Goal: Task Accomplishment & Management: Use online tool/utility

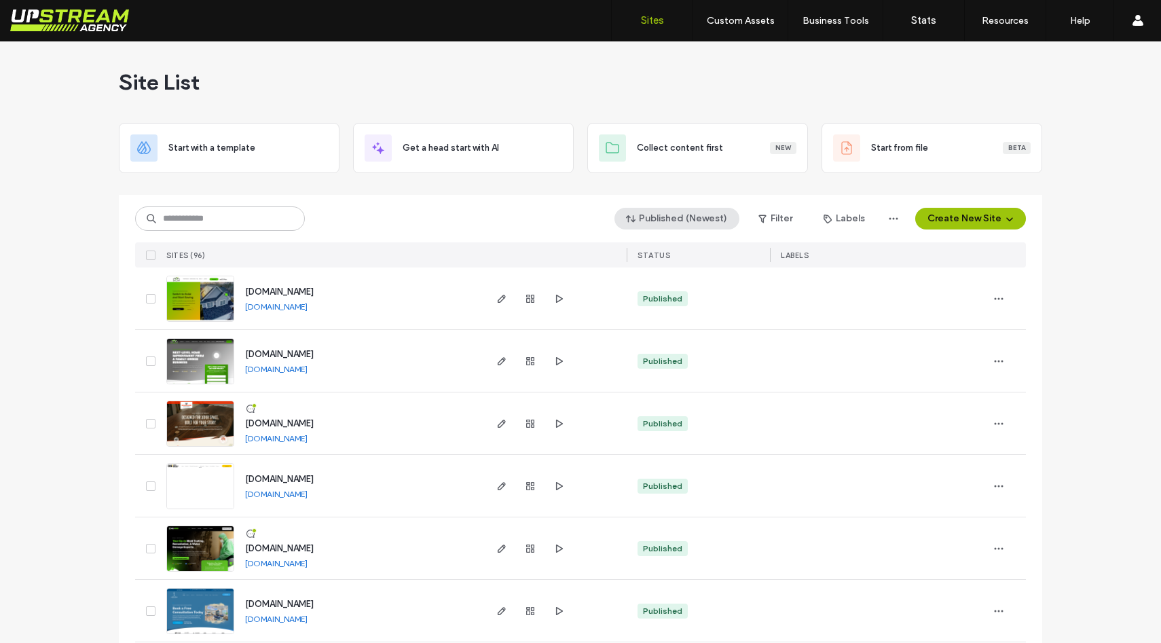
click at [680, 219] on button "Published (Newest)" at bounding box center [677, 219] width 125 height 22
click at [662, 308] on div "Created" at bounding box center [679, 300] width 121 height 26
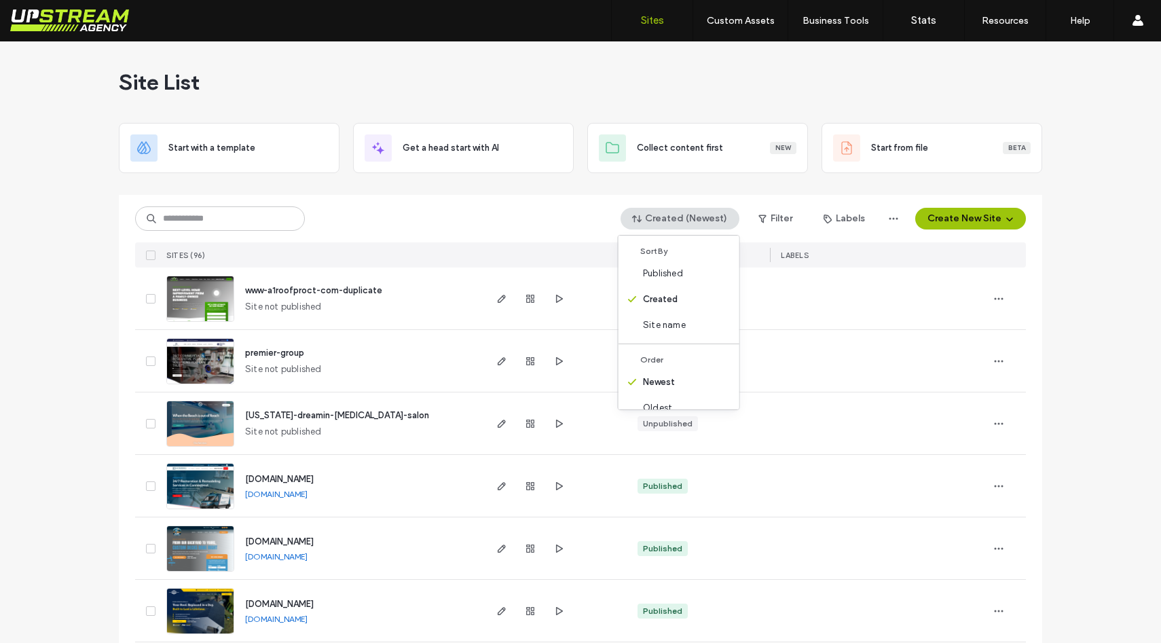
click at [431, 219] on div "Created (Newest) Filter Labels Create New Site" at bounding box center [580, 219] width 891 height 26
click at [225, 359] on img at bounding box center [200, 385] width 67 height 92
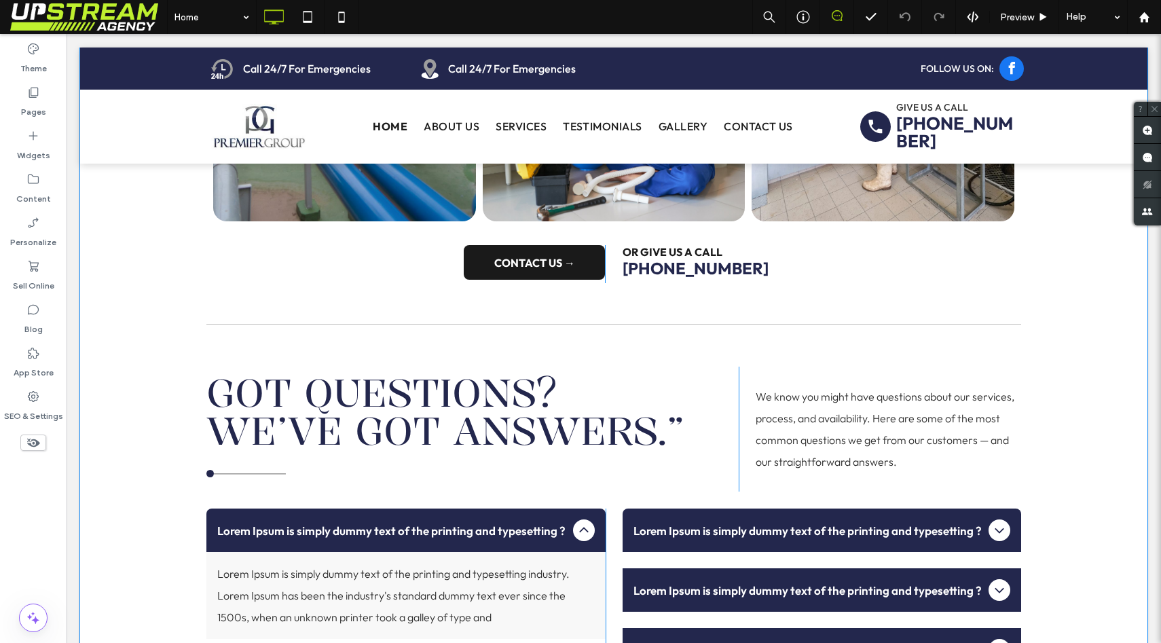
scroll to position [3130, 0]
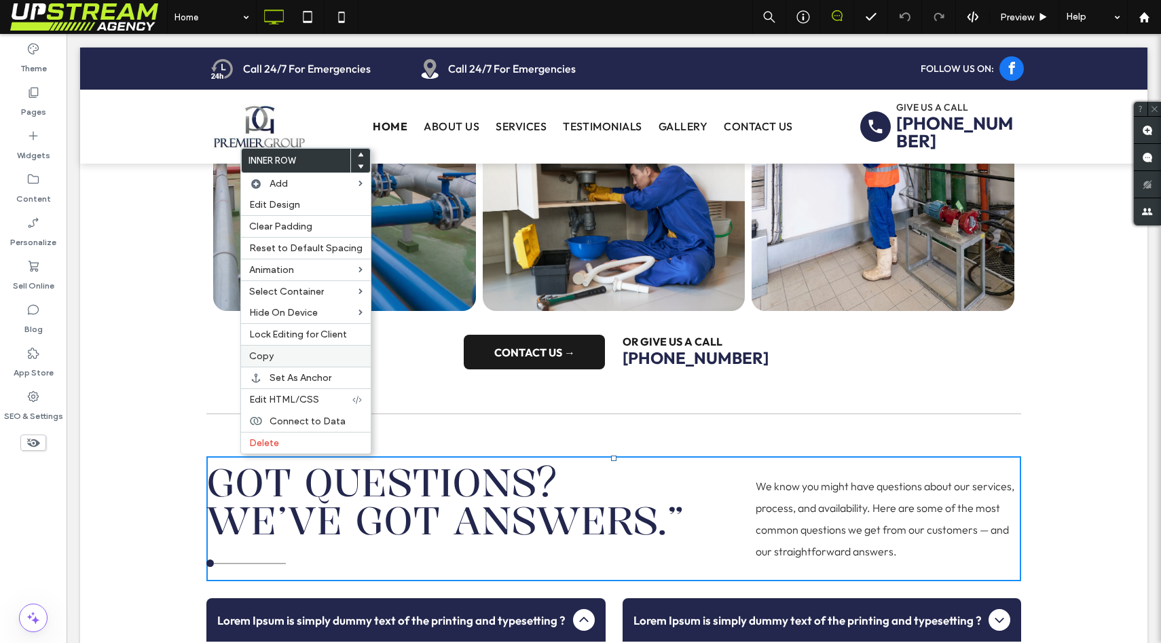
click at [261, 360] on span "Copy" at bounding box center [261, 356] width 24 height 12
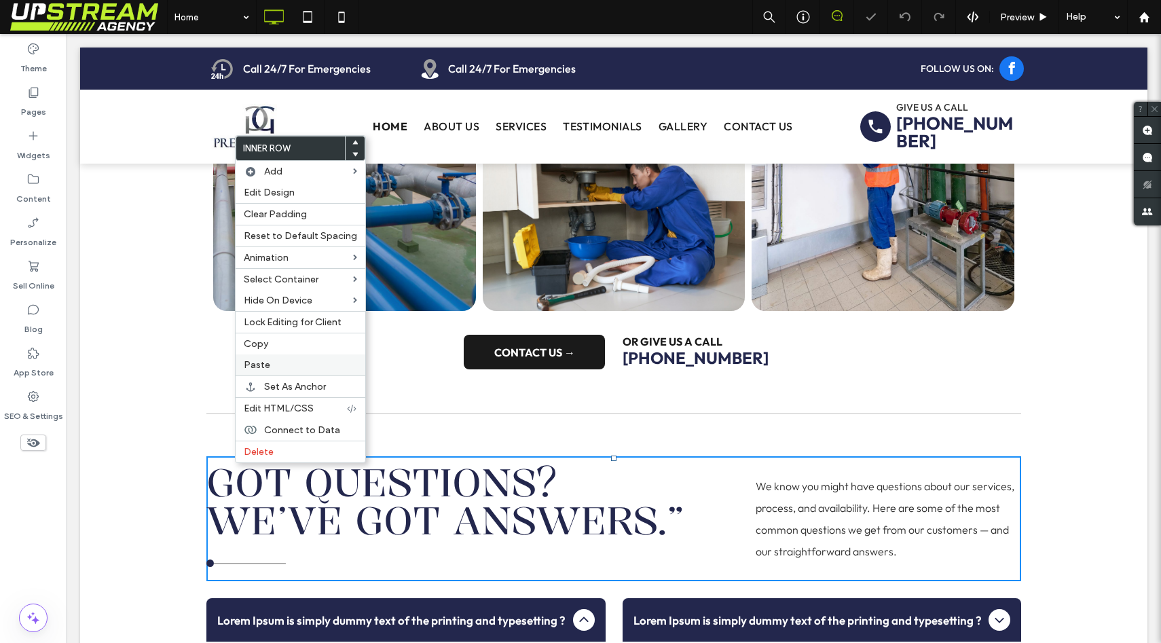
click at [259, 370] on span "Paste" at bounding box center [257, 365] width 26 height 12
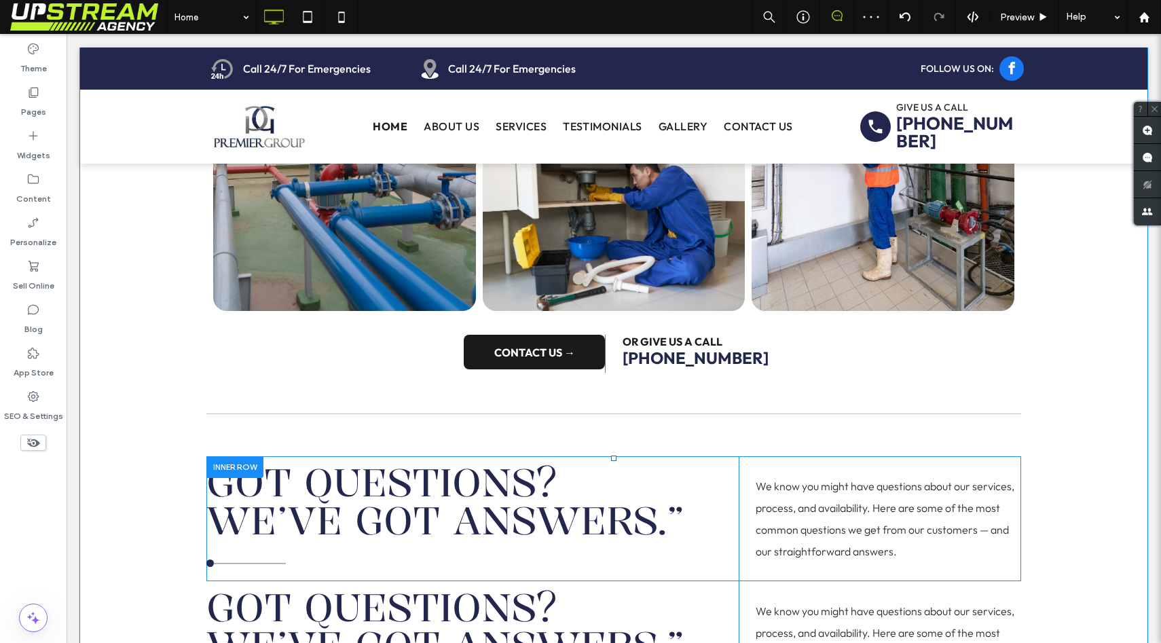
click at [721, 460] on div "Got Questions? We’ve Got Answers.” Click To Paste Click To Paste" at bounding box center [472, 518] width 532 height 125
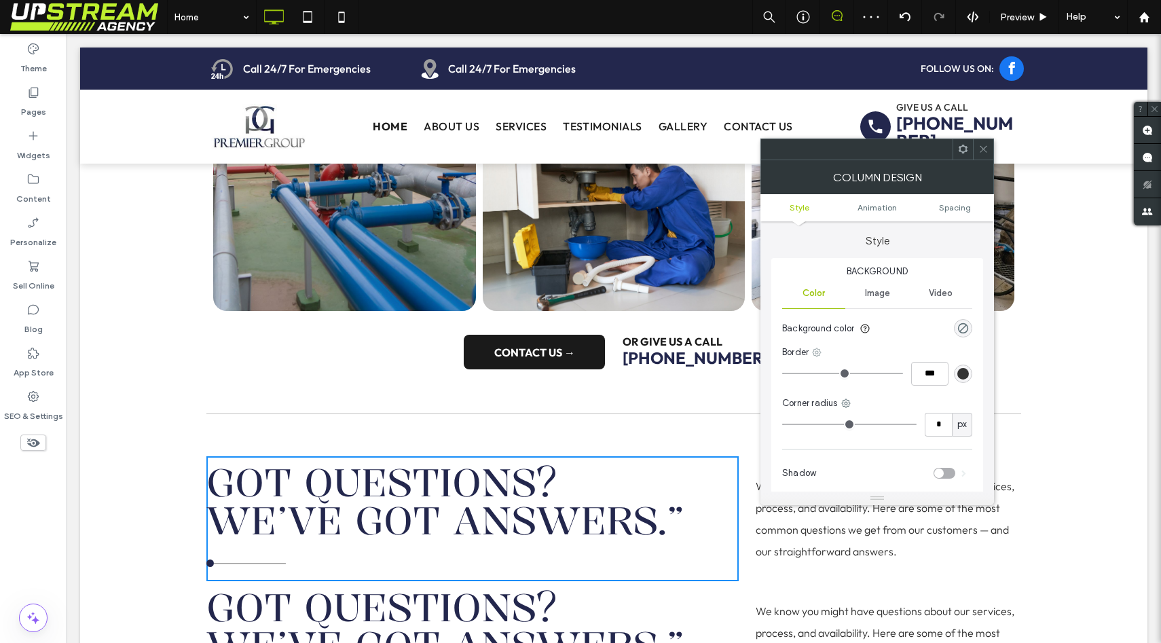
click at [820, 353] on icon at bounding box center [817, 352] width 11 height 11
click at [859, 454] on span "Right border" at bounding box center [867, 460] width 52 height 14
click at [924, 372] on input "***" at bounding box center [929, 374] width 37 height 24
type input "*"
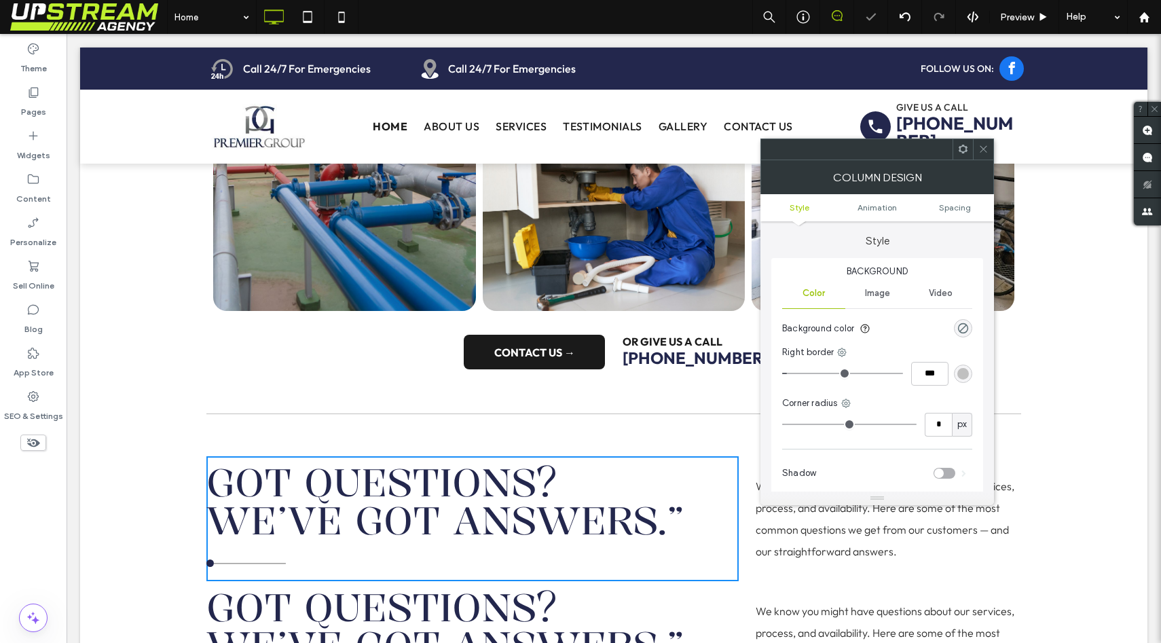
click at [925, 389] on div "Right border ***" at bounding box center [877, 369] width 190 height 46
click at [928, 369] on input "***" at bounding box center [929, 374] width 37 height 24
type input "*"
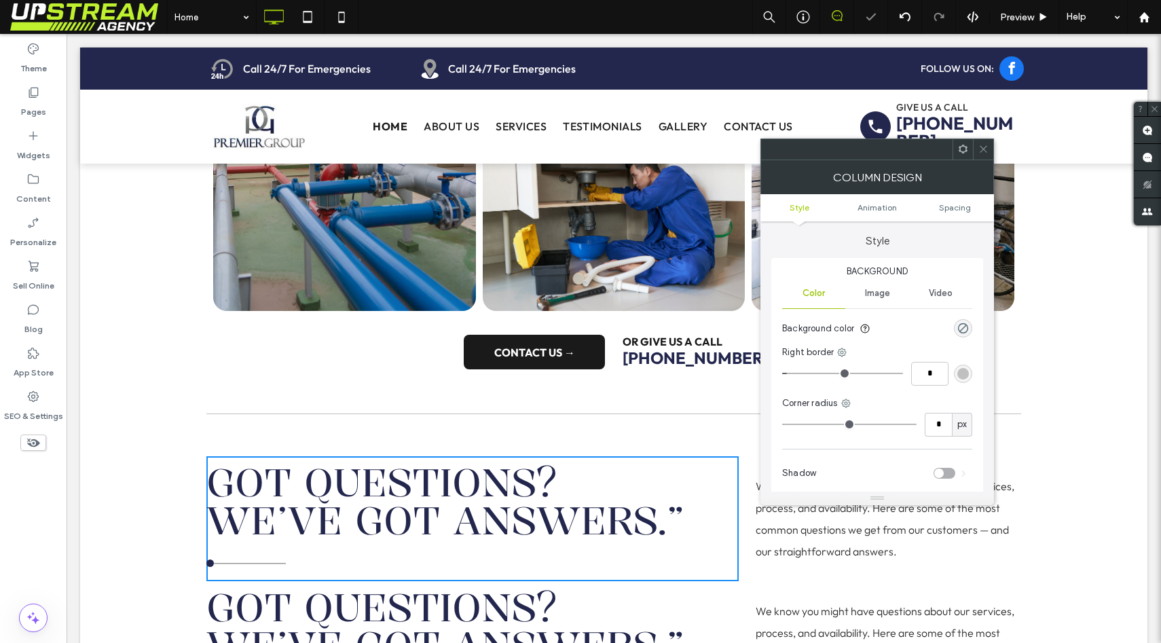
type input "***"
click at [905, 403] on div "Corner radius" at bounding box center [877, 404] width 190 height 14
click at [981, 147] on icon at bounding box center [984, 149] width 10 height 10
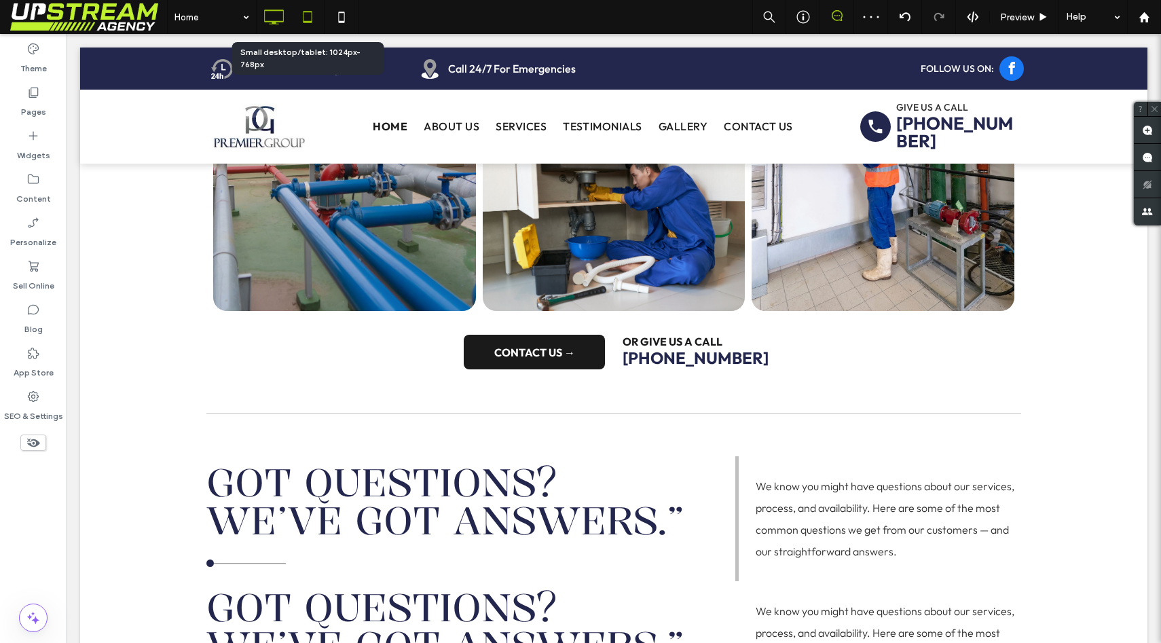
click at [314, 22] on icon at bounding box center [307, 16] width 27 height 27
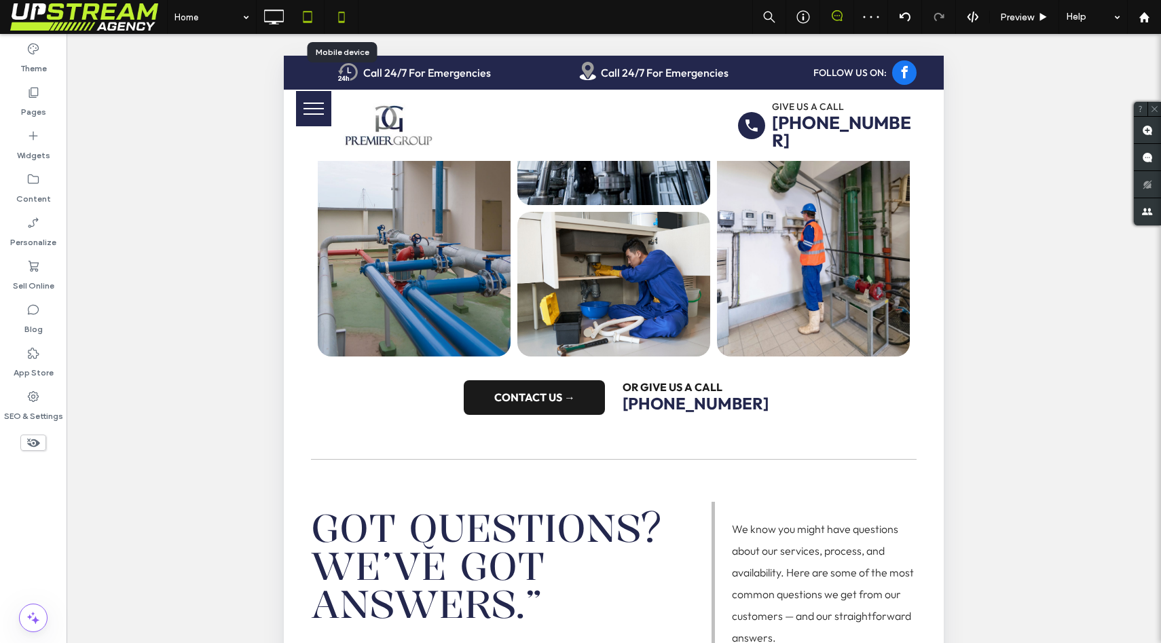
click at [336, 22] on icon at bounding box center [341, 16] width 27 height 27
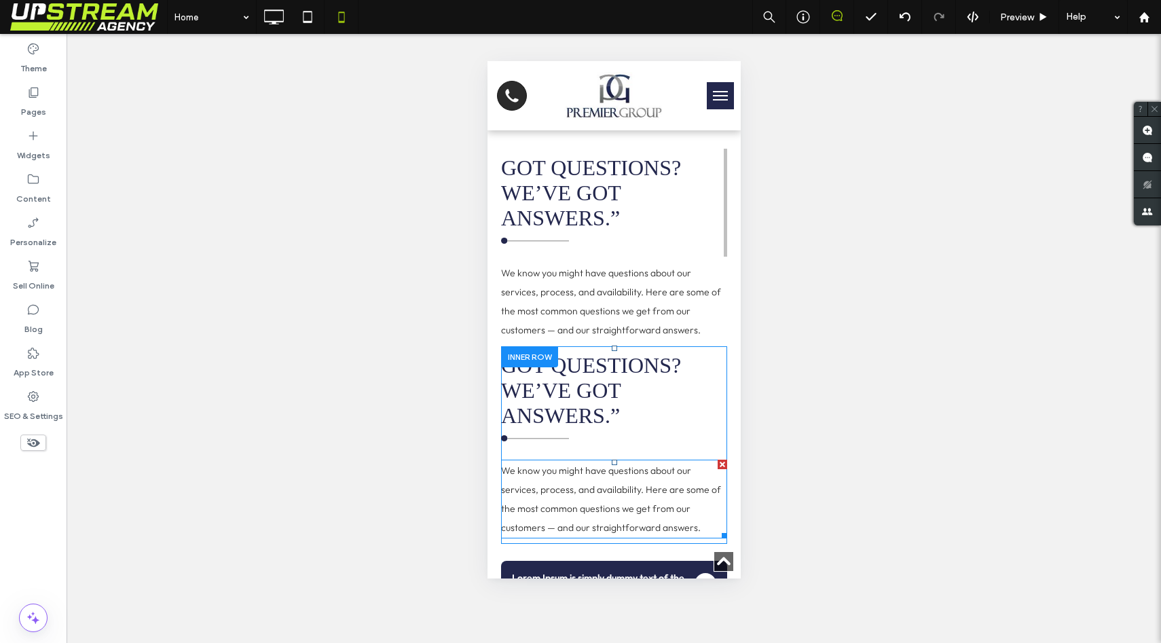
scroll to position [4358, 0]
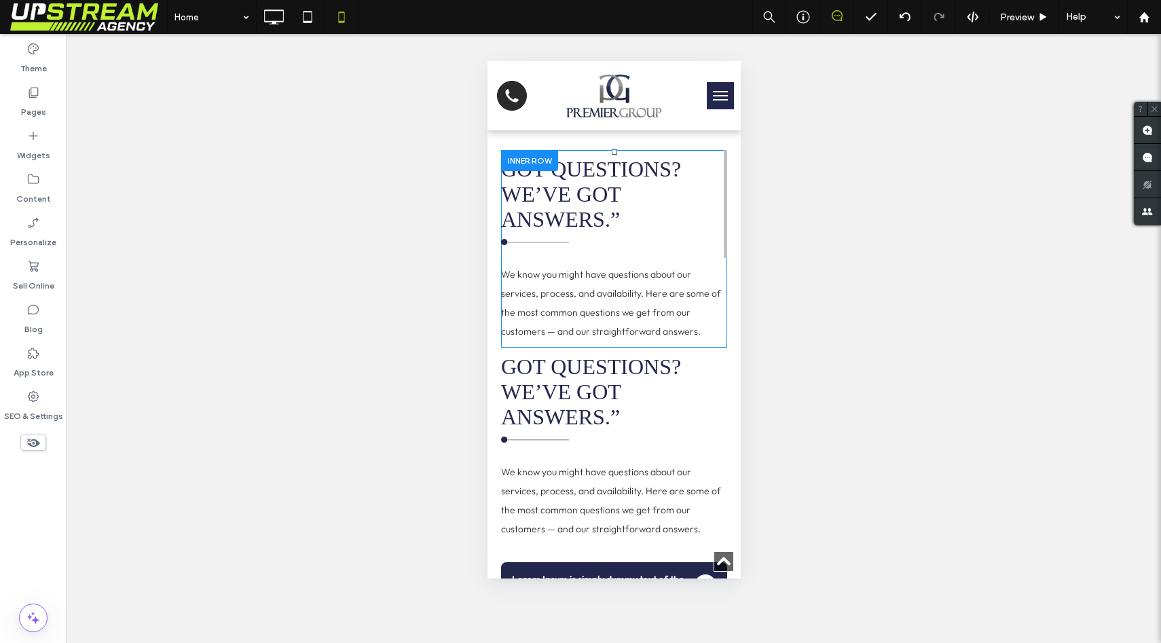
click at [668, 258] on div "Got Questions? We’ve Got Answers.” Click To Paste" at bounding box center [614, 204] width 226 height 108
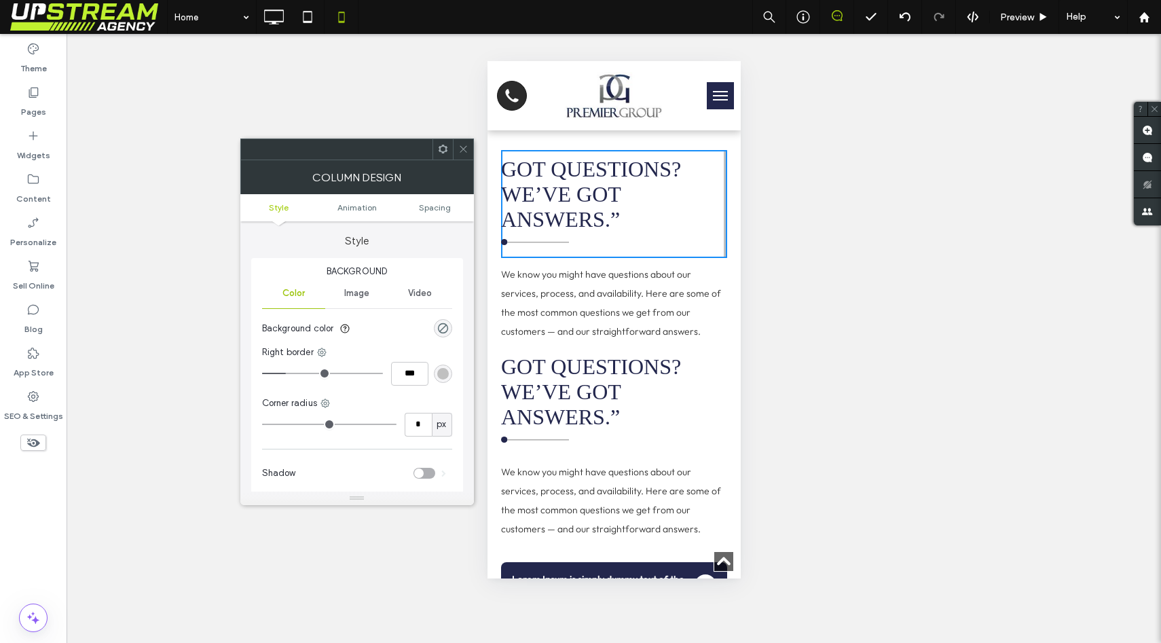
click at [315, 346] on div "Right border" at bounding box center [357, 353] width 190 height 14
drag, startPoint x: 345, startPoint y: 347, endPoint x: 334, endPoint y: 349, distance: 11.1
click at [342, 347] on div "Right border" at bounding box center [357, 353] width 190 height 14
click at [325, 353] on icon at bounding box center [322, 352] width 11 height 11
click at [332, 437] on use at bounding box center [333, 434] width 11 height 11
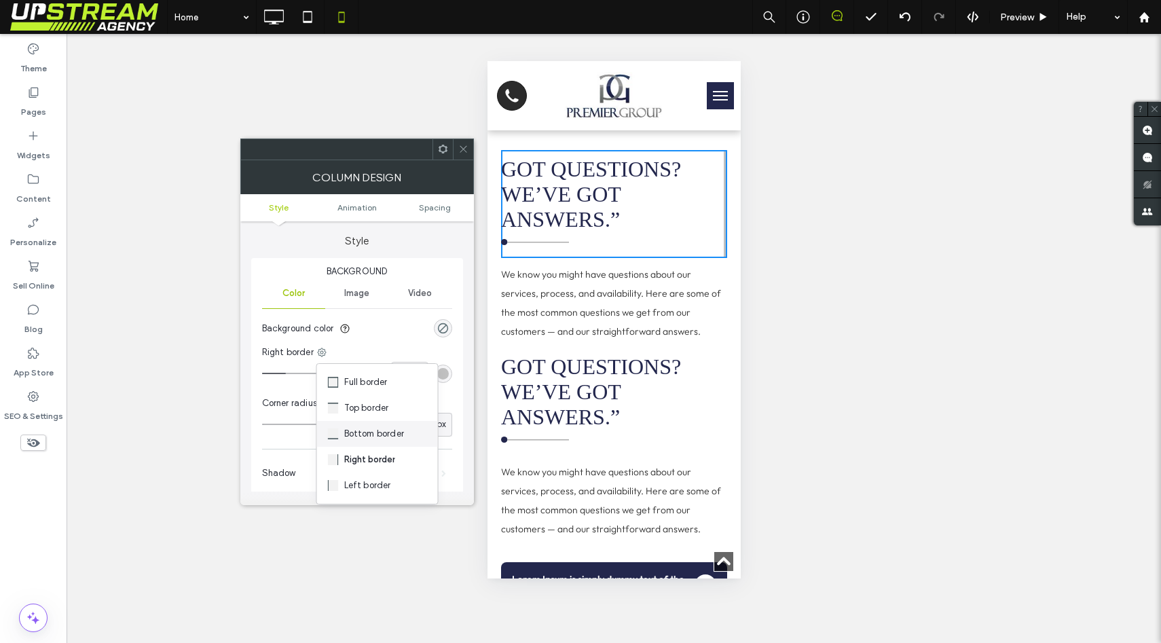
type input "*"
click at [400, 382] on input "***" at bounding box center [409, 374] width 37 height 24
type input "*"
type input "***"
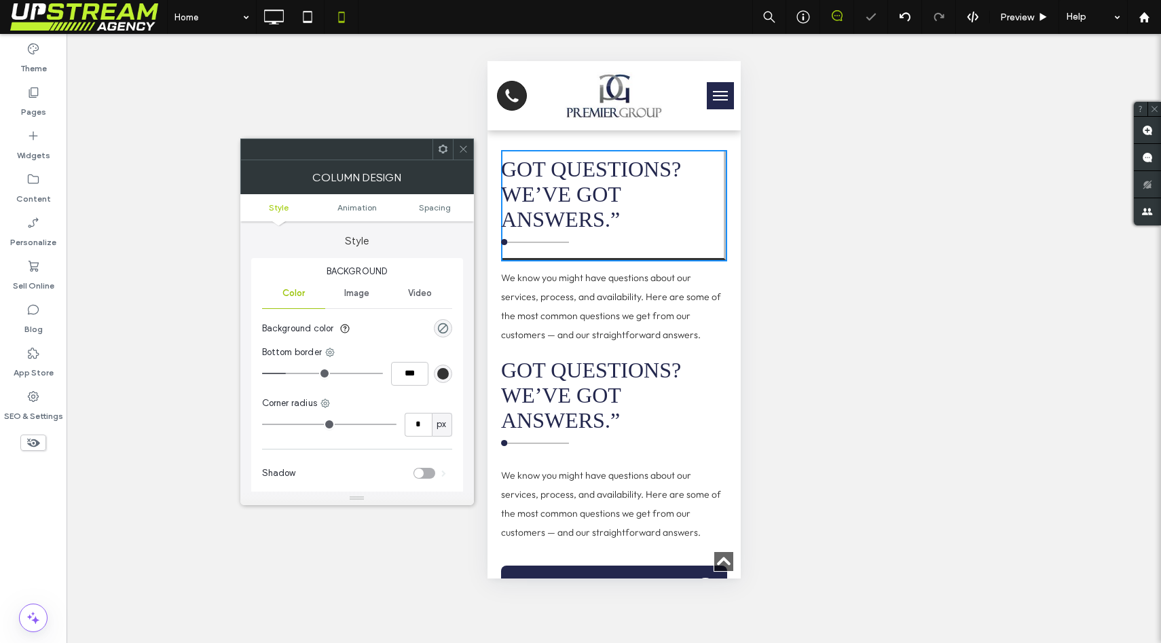
click at [404, 395] on div "Background Color Image Video Background color Bottom border *** Corner radius *…" at bounding box center [357, 377] width 212 height 239
click at [446, 371] on div "rgb(51, 51, 51)" at bounding box center [443, 374] width 12 height 12
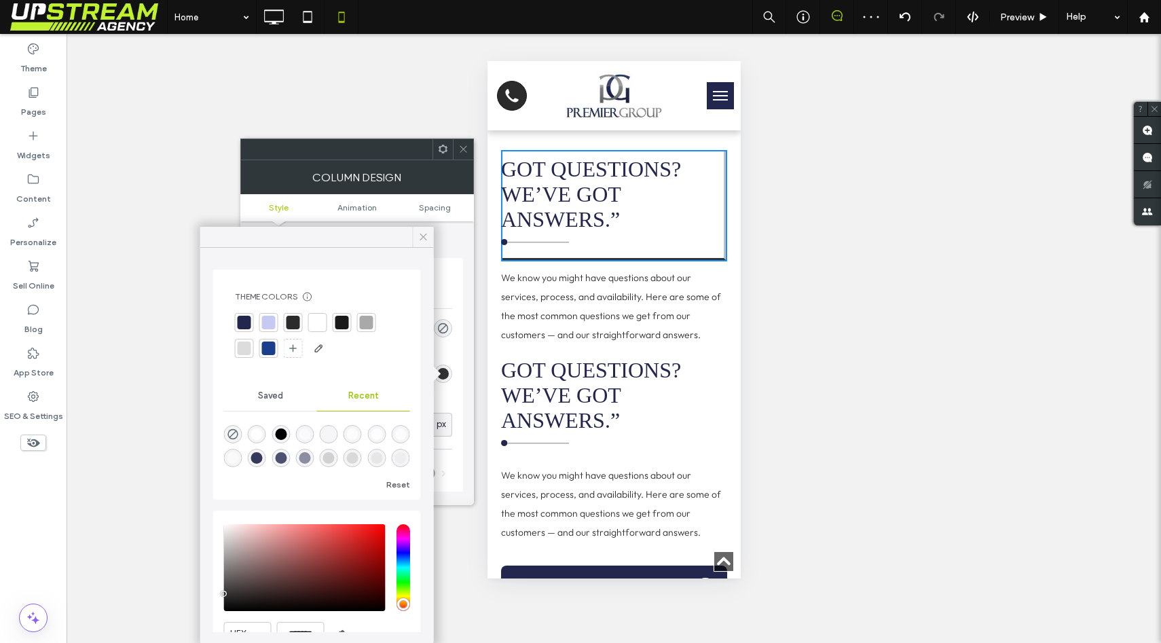
click at [424, 235] on use at bounding box center [423, 237] width 7 height 7
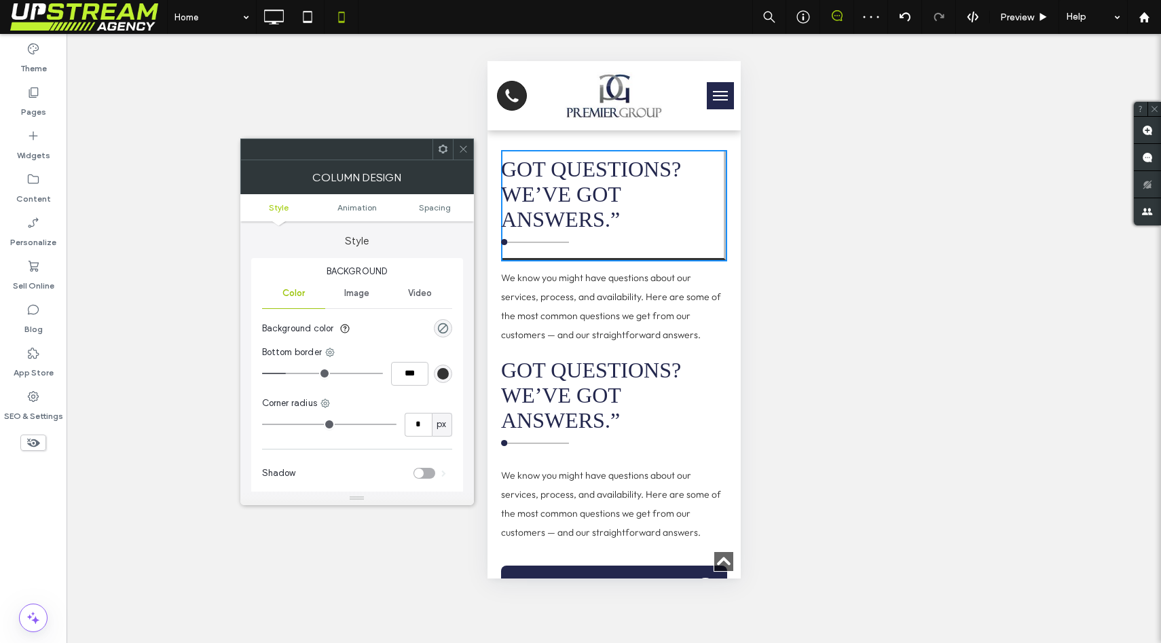
click at [439, 370] on div "rgb(51, 51, 51)" at bounding box center [443, 374] width 12 height 12
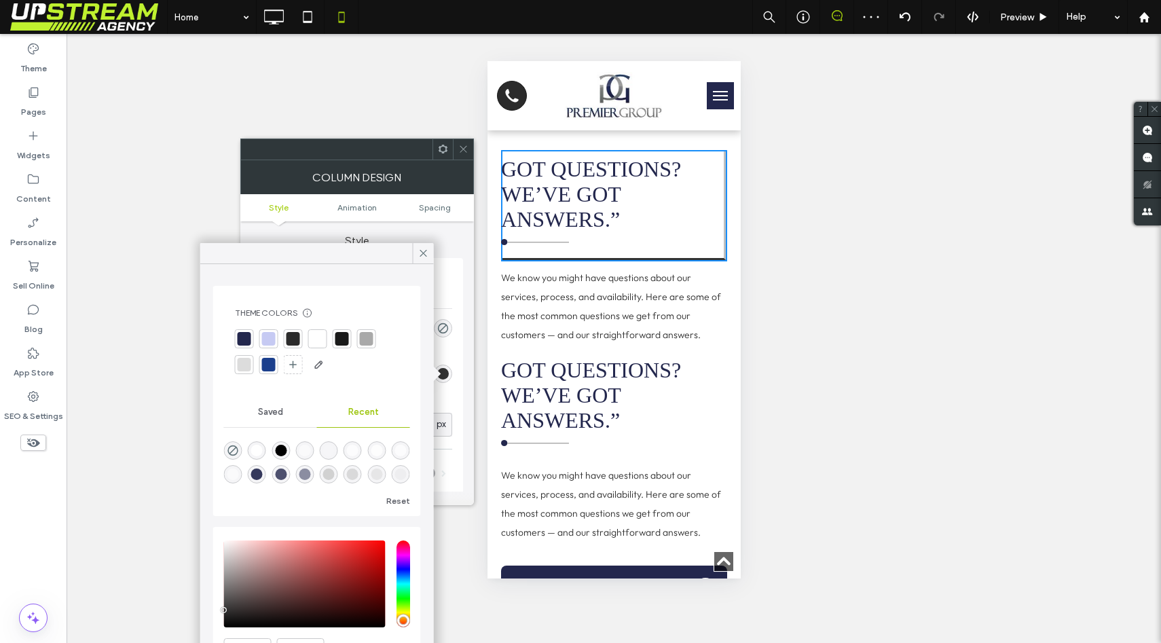
click at [437, 346] on div "Bottom border" at bounding box center [357, 353] width 190 height 14
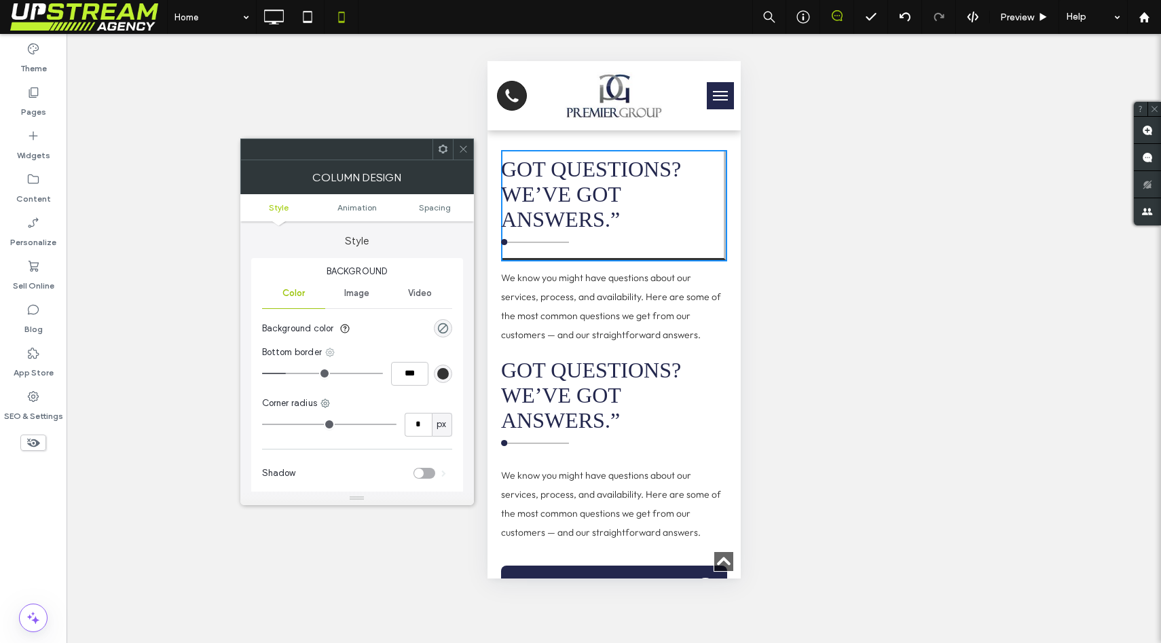
click at [328, 350] on icon at bounding box center [330, 352] width 11 height 11
click at [352, 448] on div "Right border" at bounding box center [386, 460] width 121 height 26
type input "*"
type input "***"
type input "*"
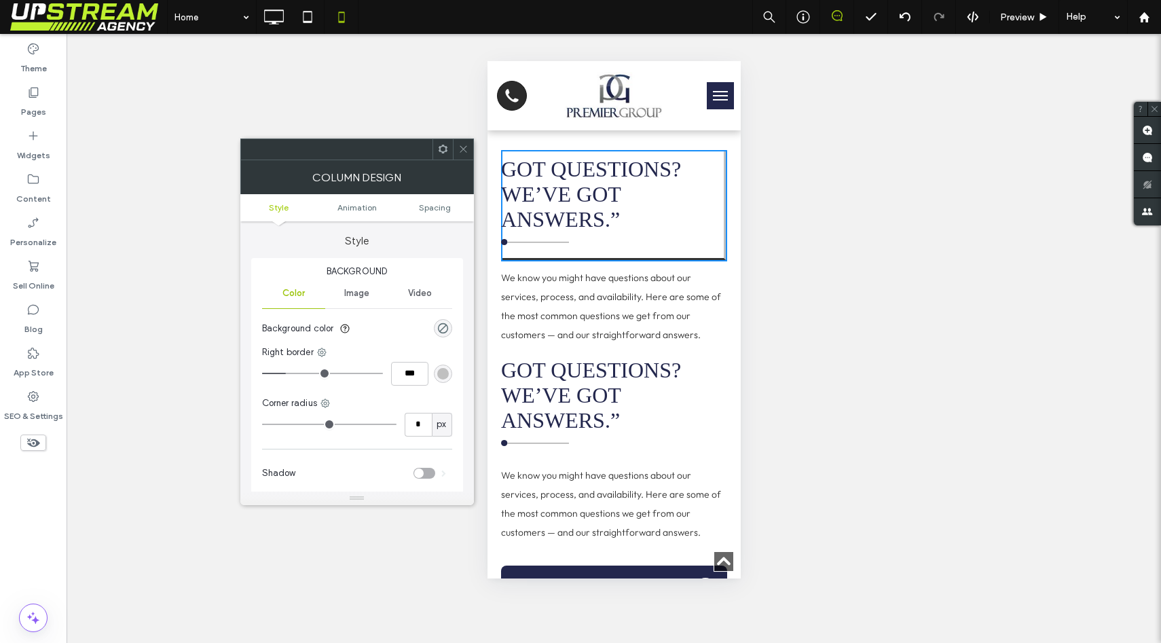
type input "***"
drag, startPoint x: 284, startPoint y: 376, endPoint x: 174, endPoint y: 368, distance: 110.3
type input "*"
click at [262, 373] on input "range" at bounding box center [322, 373] width 121 height 1
click at [277, 23] on icon at bounding box center [273, 16] width 27 height 27
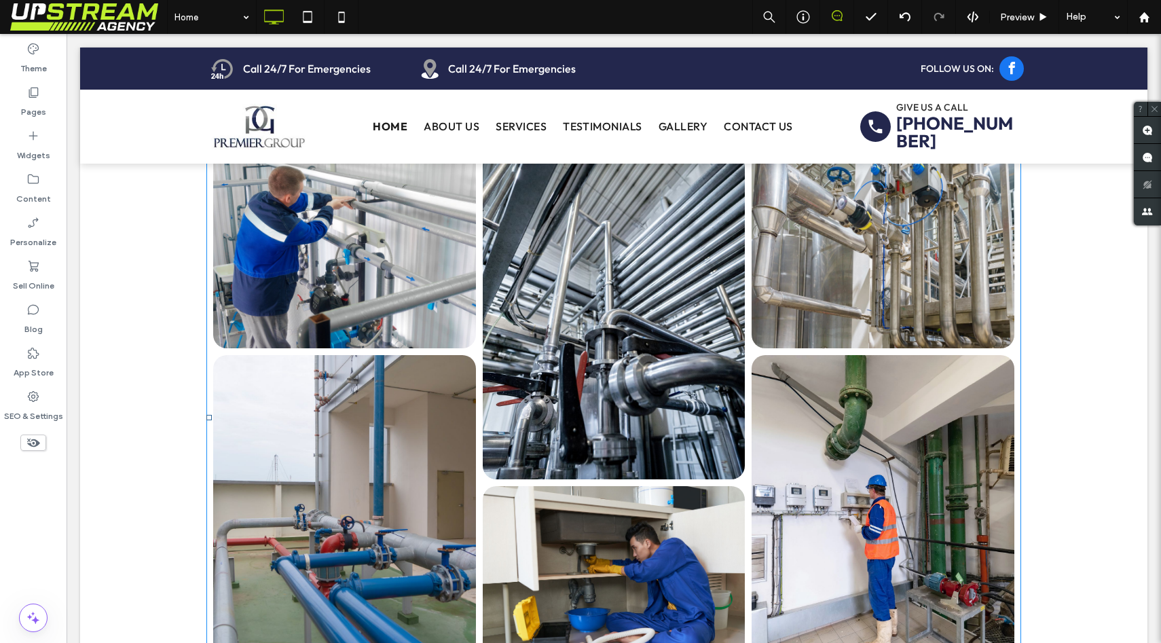
scroll to position [3356, 0]
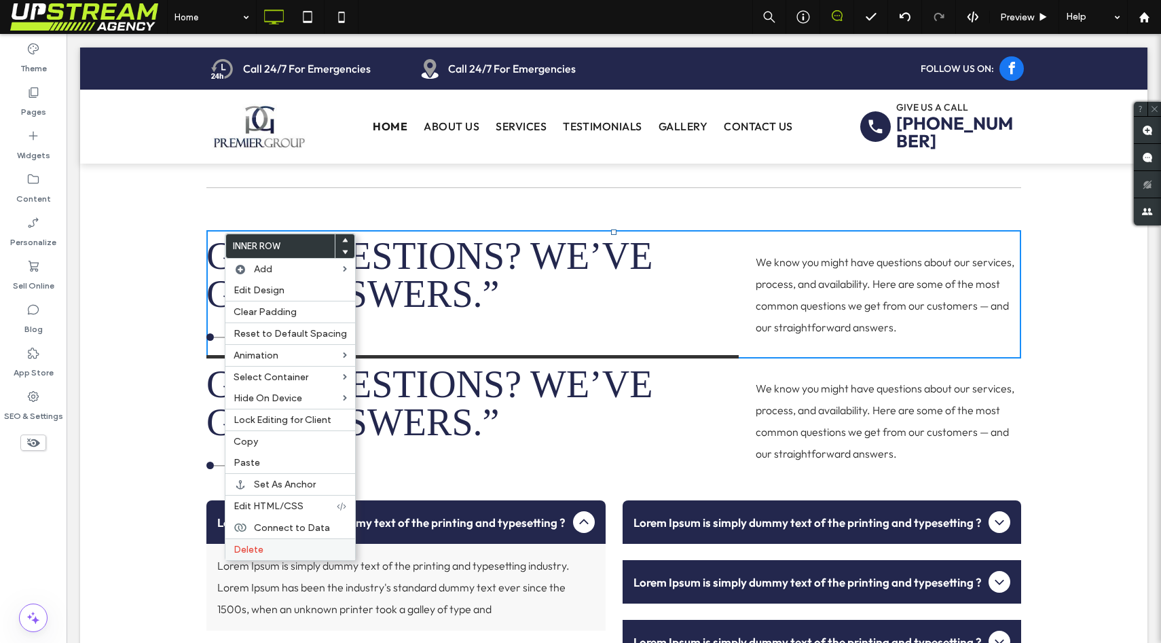
click at [260, 549] on span "Delete" at bounding box center [249, 550] width 30 height 12
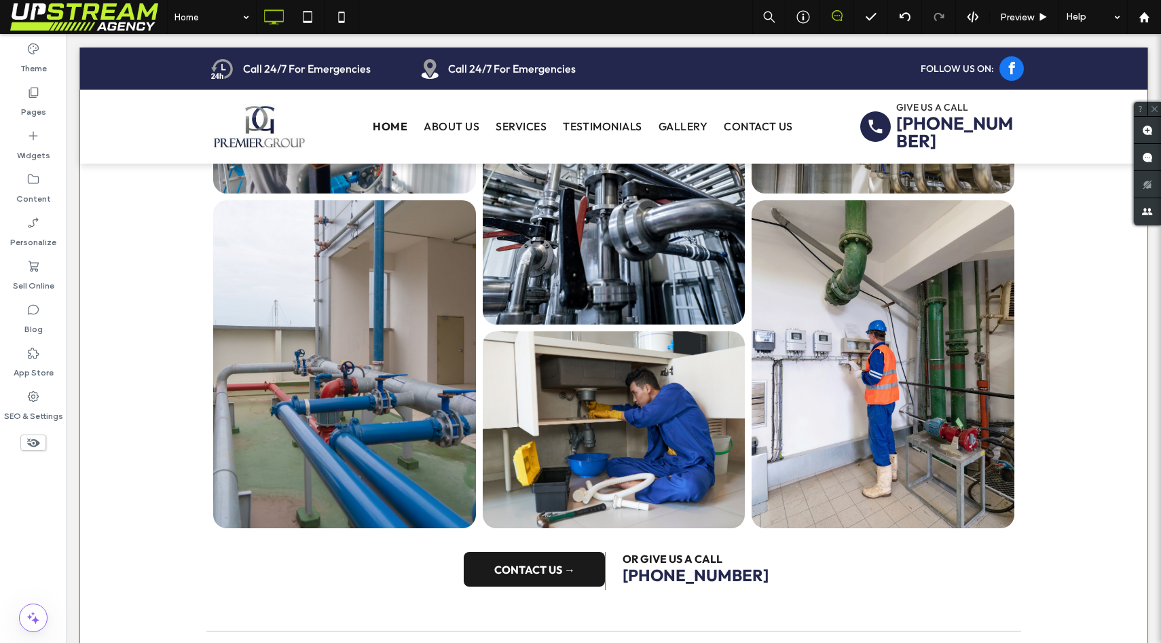
scroll to position [3029, 0]
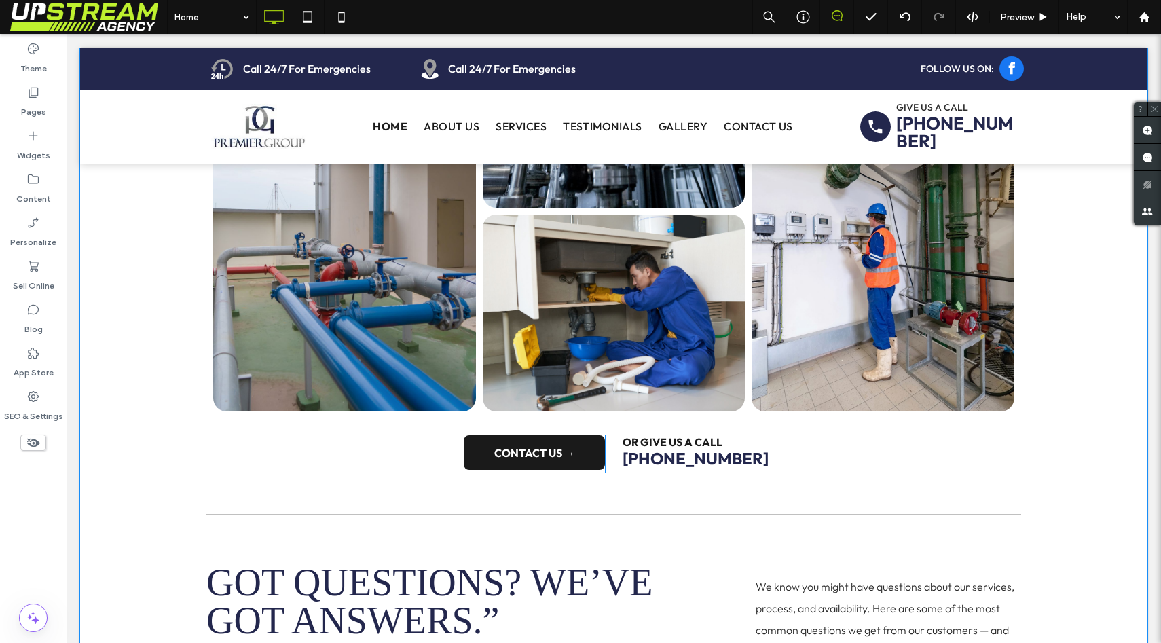
click at [132, 376] on div "Plumbing Projects That Speak for Themselves We take pride in the work we do — a…" at bounding box center [614, 334] width 1068 height 1415
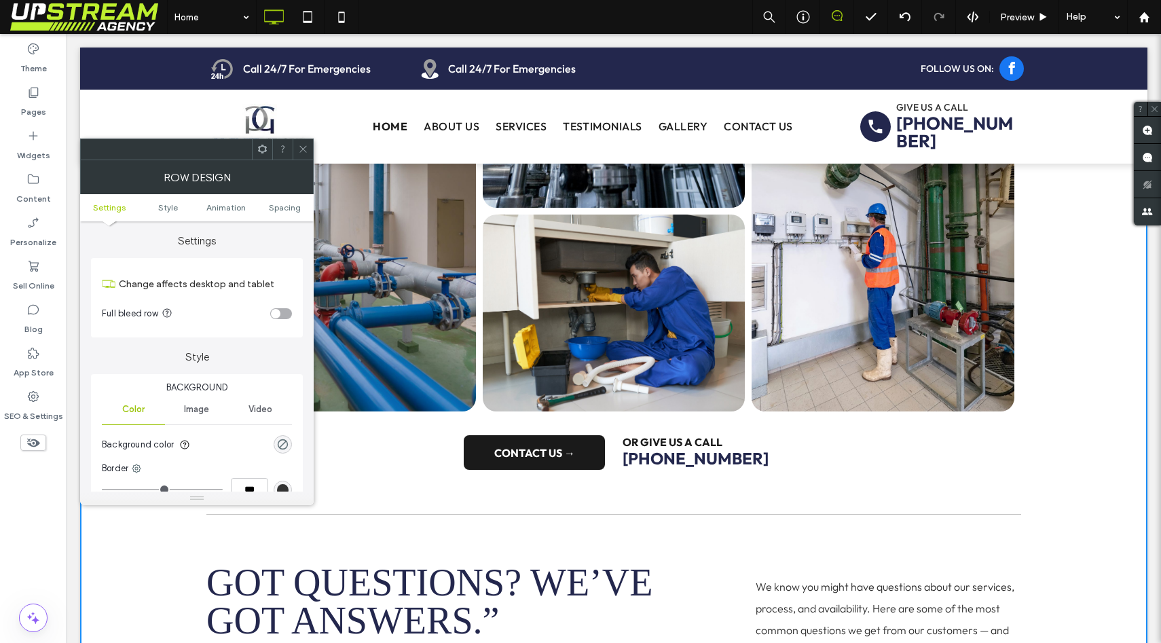
click at [137, 90] on div "Click To Paste Home About Us Services Testimonials Gallery Contact Us Click To …" at bounding box center [614, 127] width 1068 height 74
